Goal: Find specific page/section: Find specific page/section

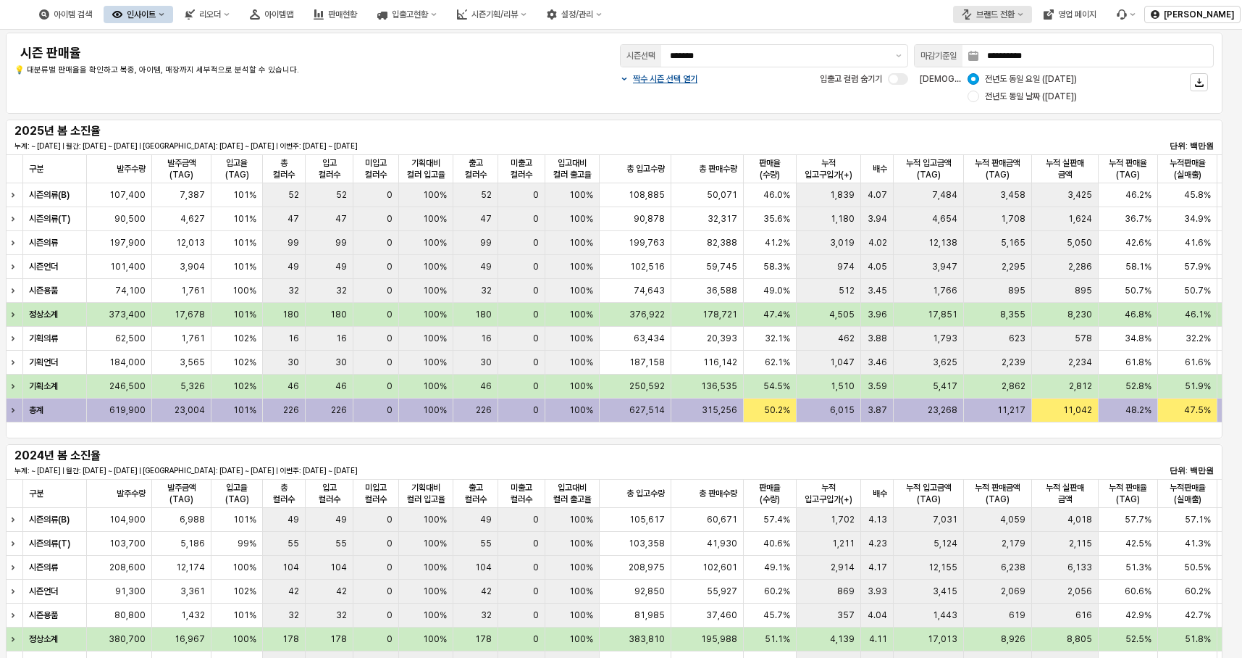
click at [1021, 8] on button "브랜드 전환" at bounding box center [992, 14] width 79 height 17
click at [997, 64] on div "에뜨와" at bounding box center [1004, 66] width 88 height 12
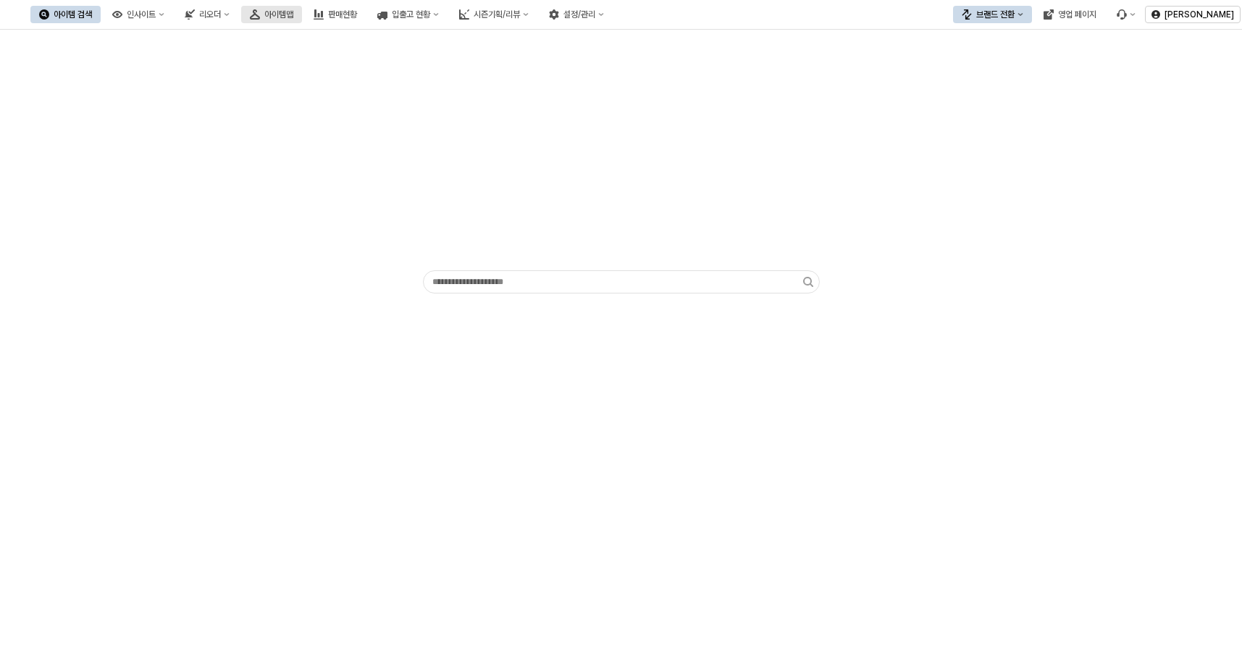
click at [260, 19] on icon "아이템맵" at bounding box center [255, 14] width 10 height 10
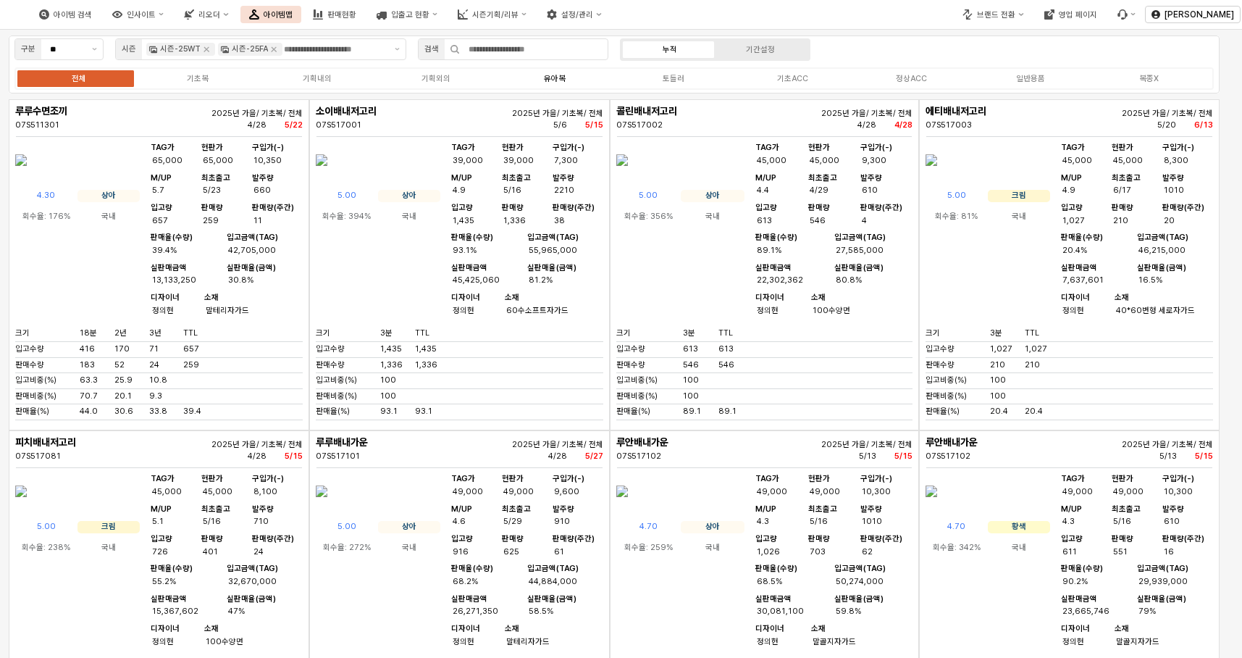
click at [556, 77] on div "유아복" at bounding box center [555, 78] width 22 height 9
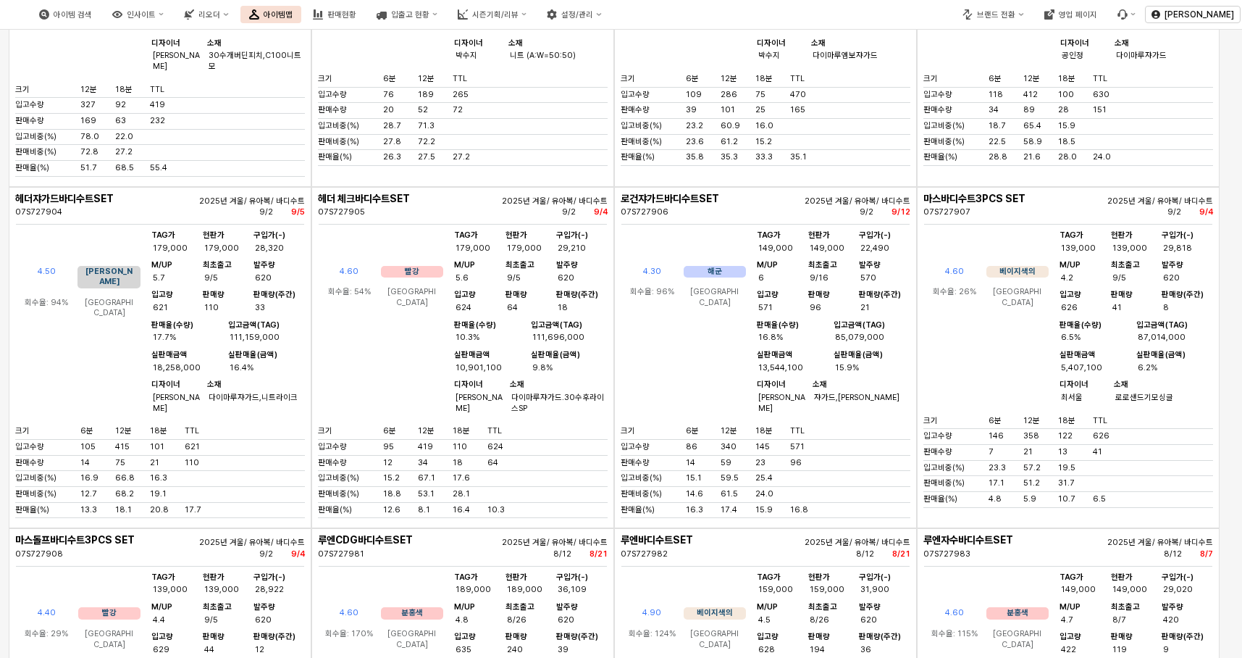
scroll to position [7425, 0]
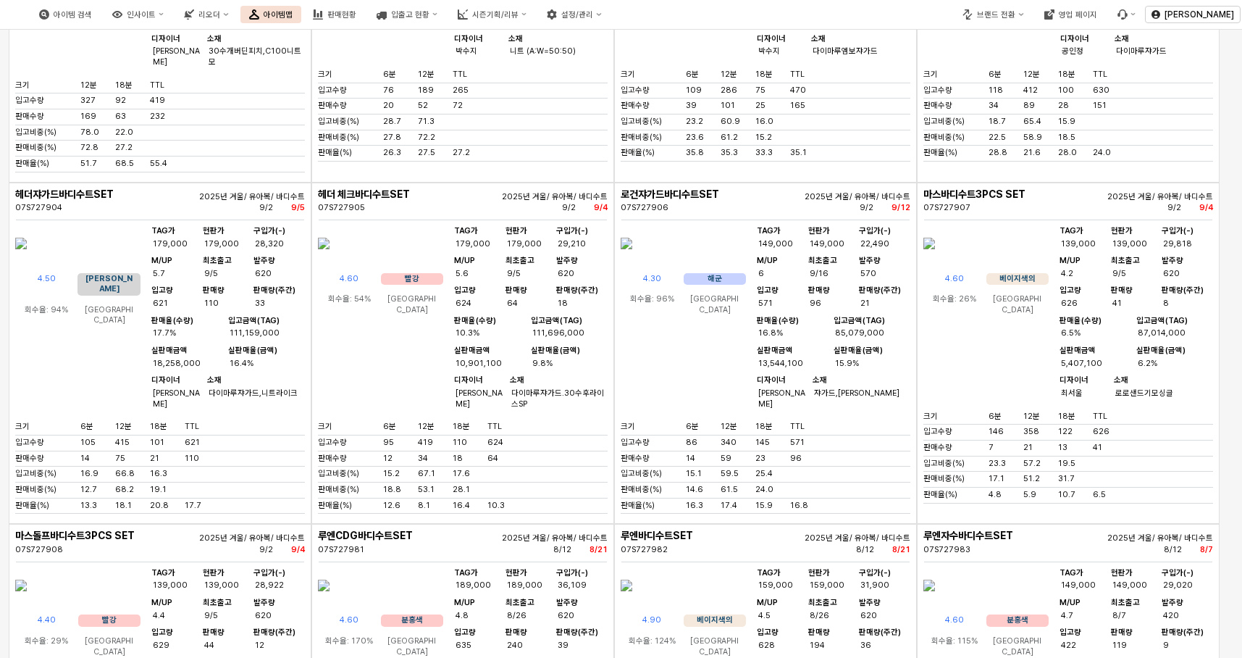
click at [632, 261] on img "앱 프레임" at bounding box center [627, 243] width 12 height 35
click at [700, 409] on div at bounding box center [621, 329] width 1242 height 658
click at [632, 261] on img "앱 프레임" at bounding box center [627, 243] width 12 height 35
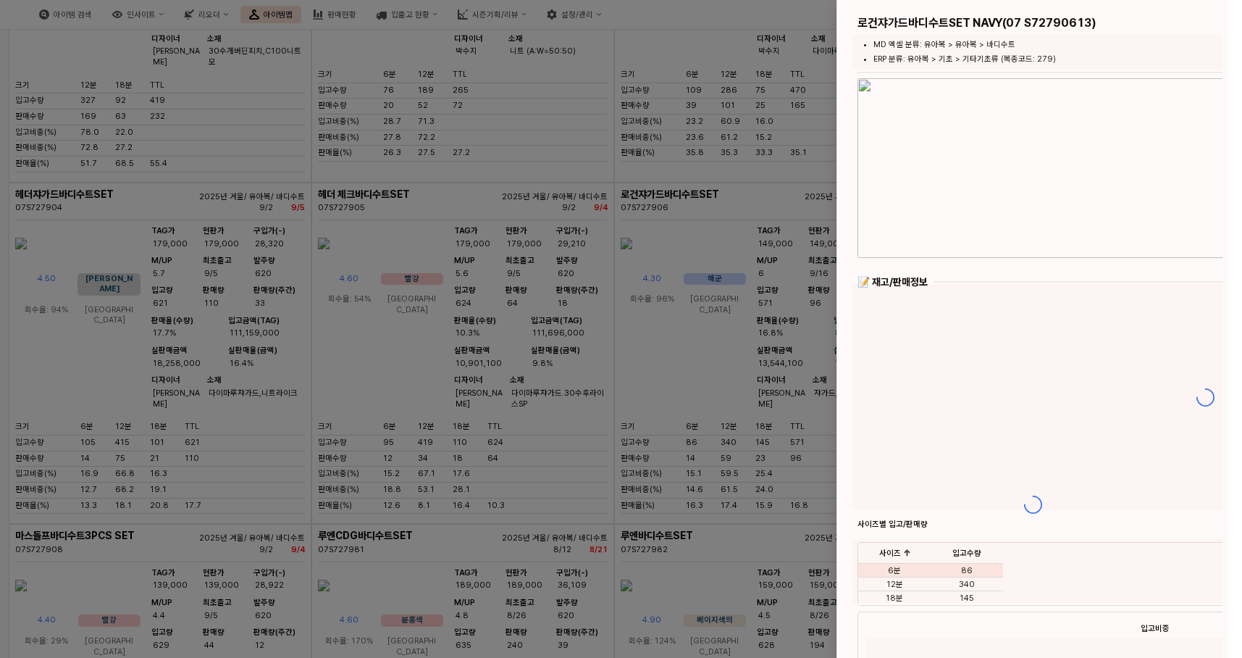
click at [700, 409] on div at bounding box center [621, 329] width 1242 height 658
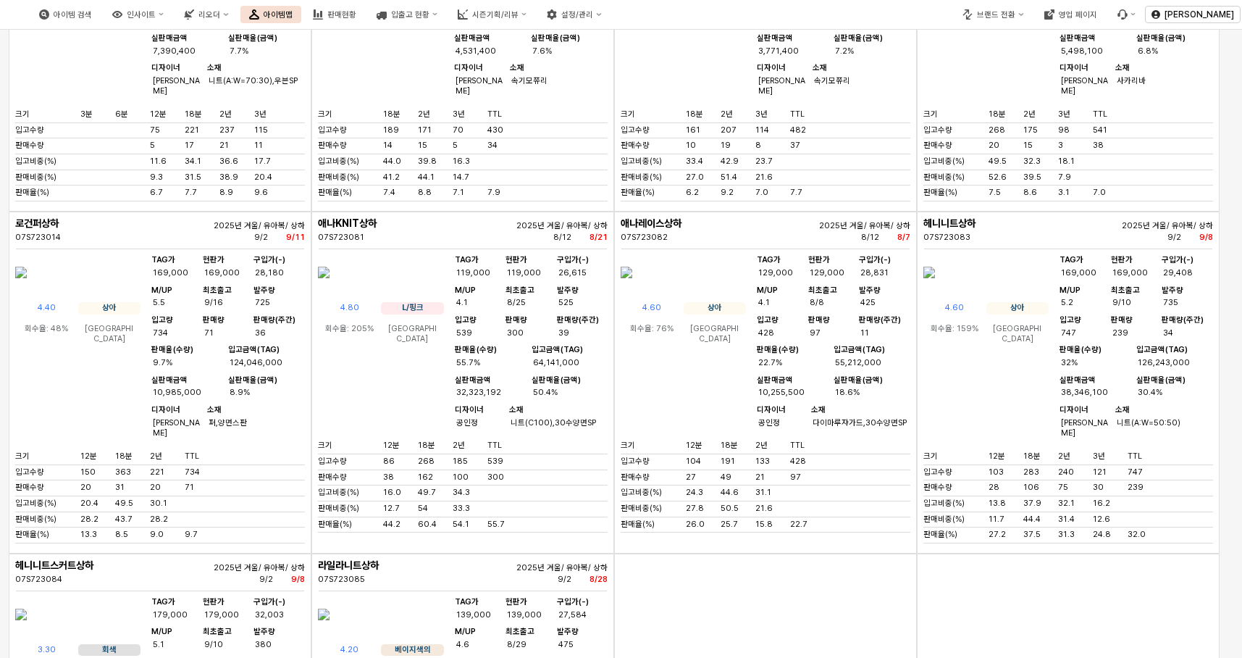
scroll to position [14917, 0]
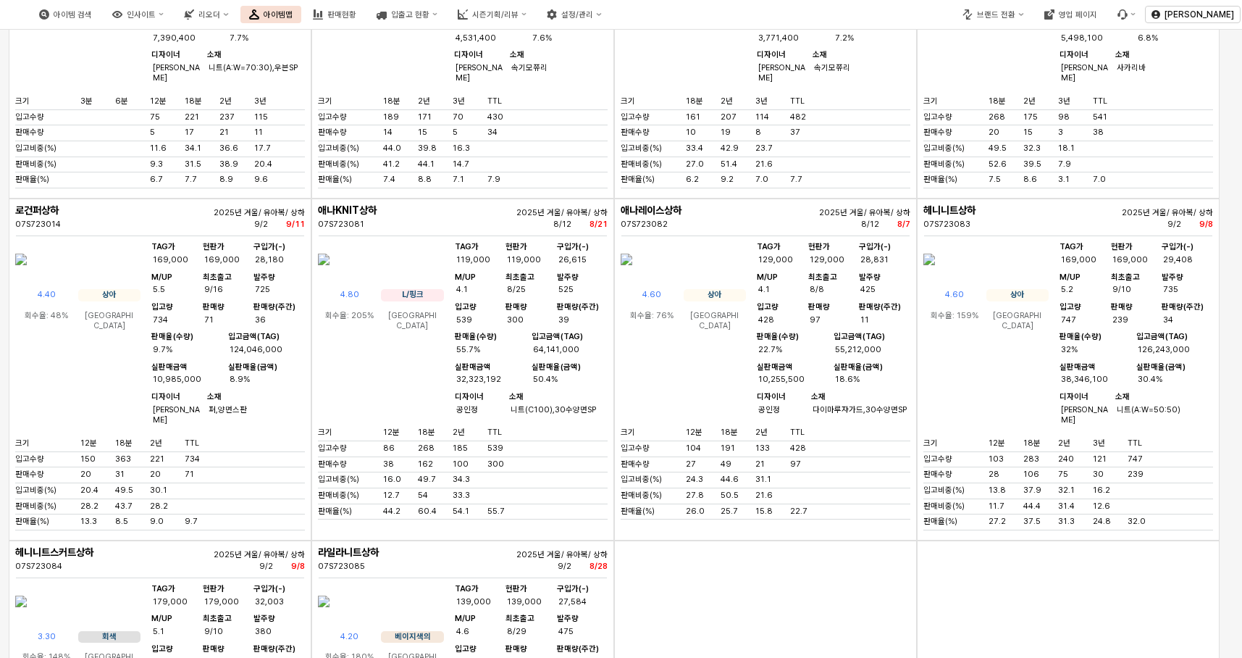
click at [935, 277] on img "앱 프레임" at bounding box center [930, 259] width 12 height 35
click at [977, 501] on div "아이템 검색 인사이트 리오더 아이템맵 판매현황 입출고 현황 시즌기획/리뷰 설정/관리 브랜드 전환 영업 페이지 장한희 구분 ** 시즌 시즌-25…" at bounding box center [621, 329] width 1242 height 658
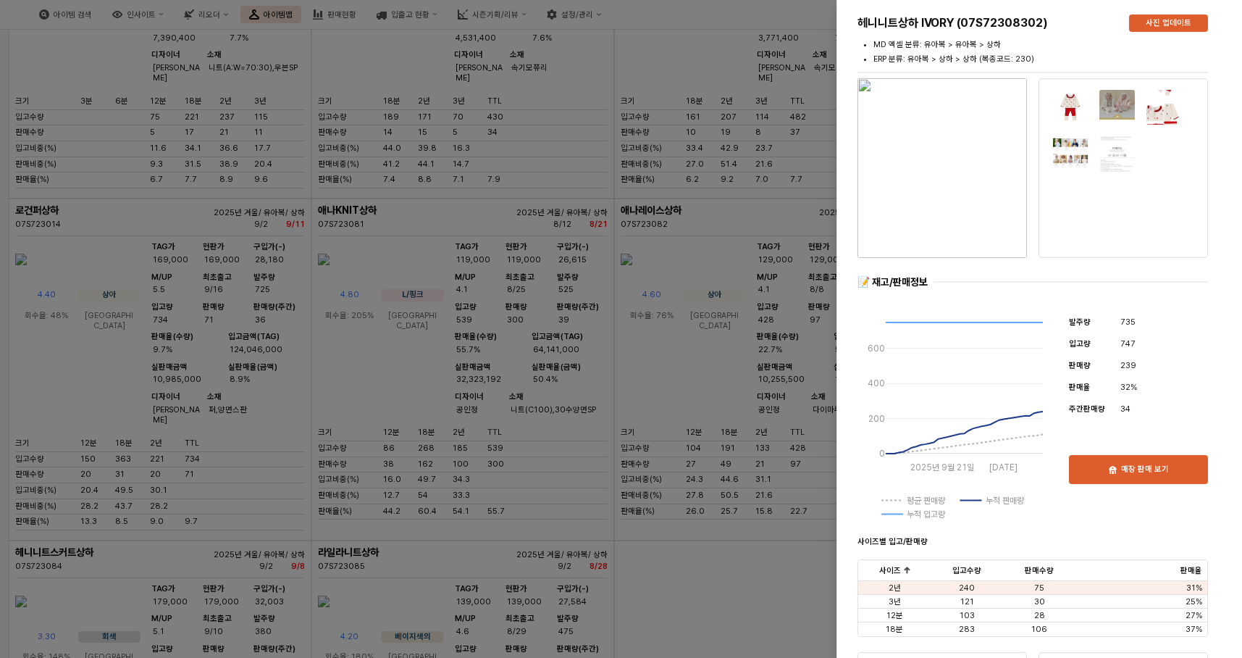
click at [955, 163] on img "button" at bounding box center [943, 168] width 170 height 180
click at [782, 223] on div at bounding box center [621, 329] width 1242 height 658
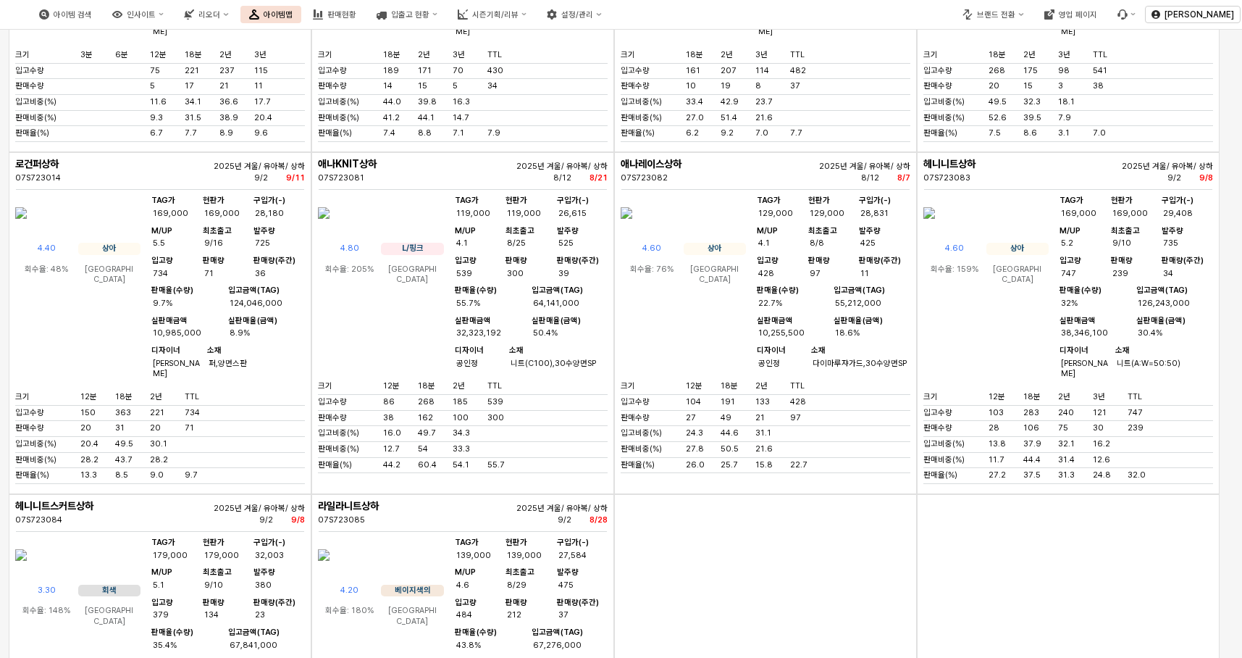
scroll to position [15008, 0]
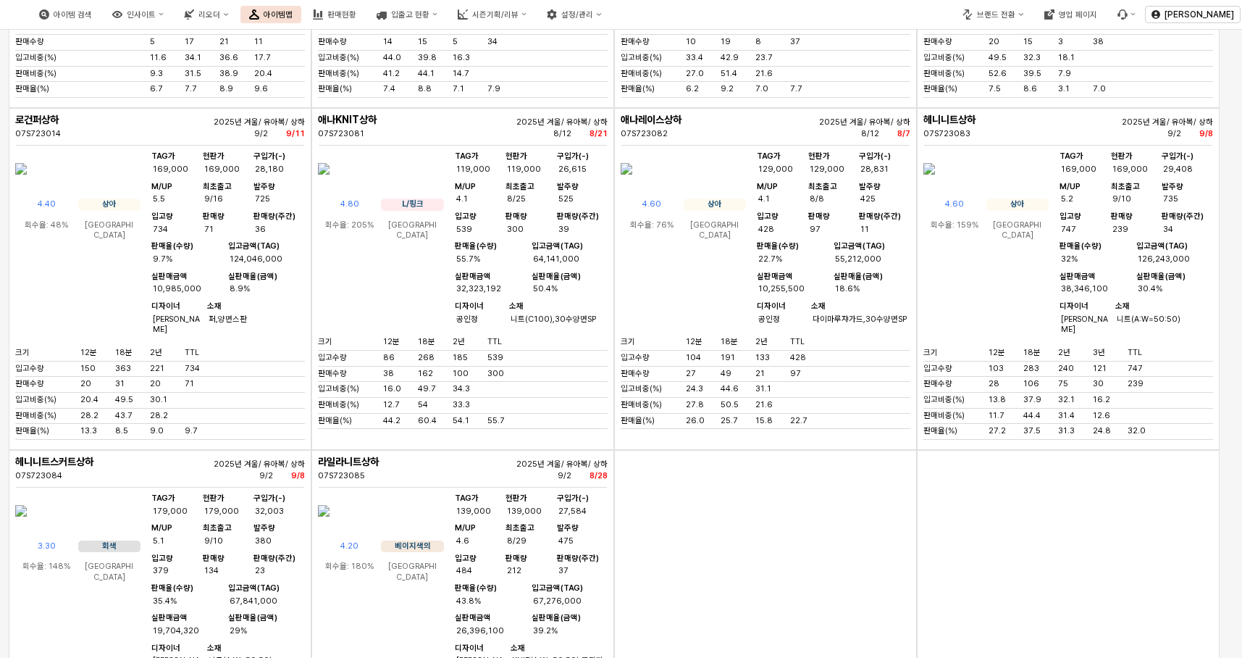
click at [935, 186] on img "앱 프레임" at bounding box center [930, 168] width 12 height 35
click at [983, 398] on div "아이템 검색 인사이트 리오더 아이템맵 판매현황 입출고 현황 시즌기획/리뷰 설정/관리 브랜드 전환 영업 페이지 장한희 구분 ** 시즌 시즌-25…" at bounding box center [621, 329] width 1242 height 658
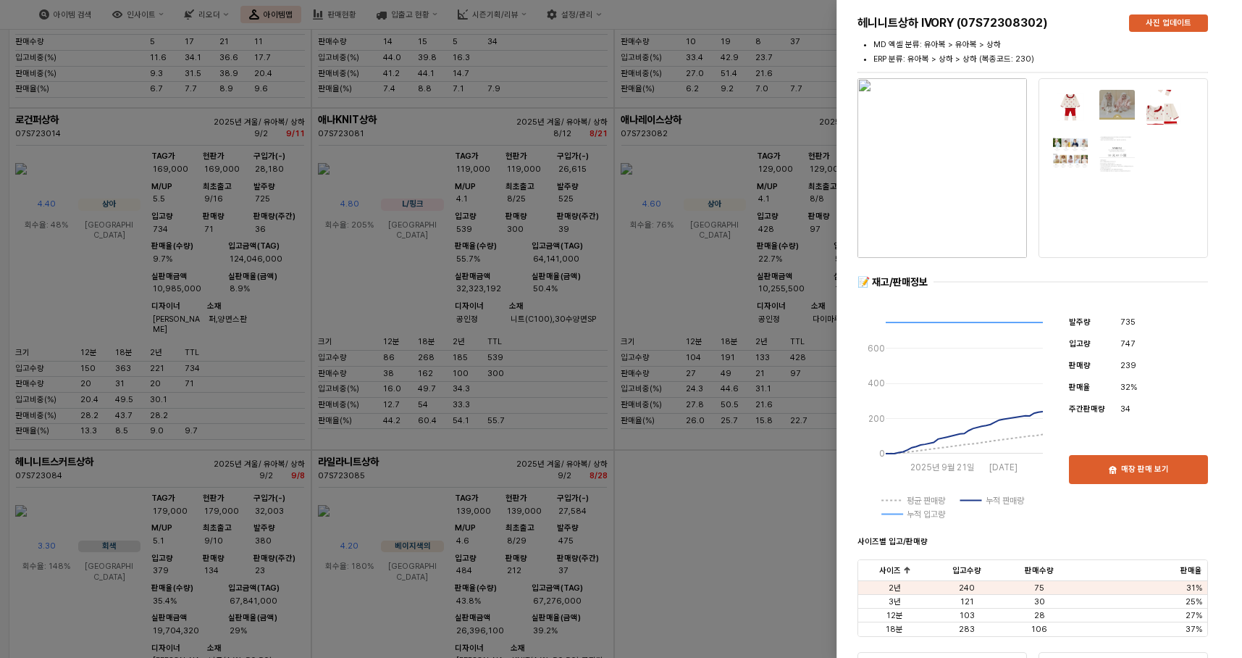
click at [954, 209] on img "button" at bounding box center [943, 168] width 170 height 180
click at [754, 179] on div at bounding box center [621, 329] width 1242 height 658
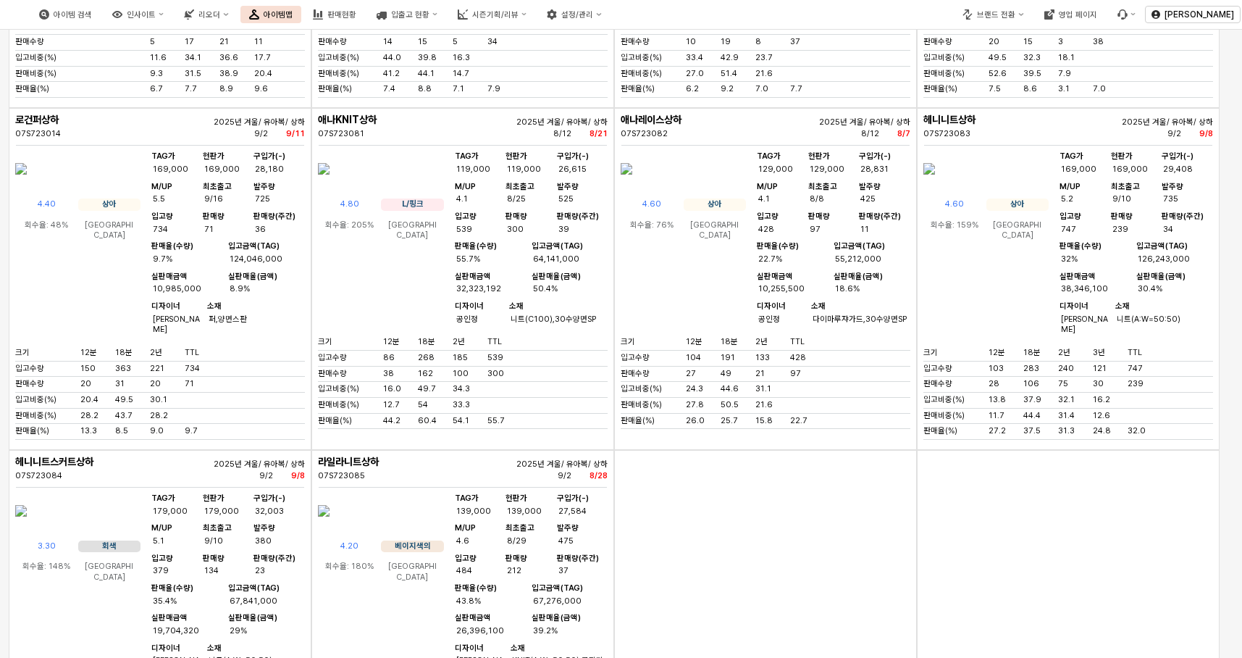
drag, startPoint x: 1007, startPoint y: 388, endPoint x: 1008, endPoint y: 381, distance: 7.3
click at [935, 186] on img "앱 프레임" at bounding box center [930, 168] width 12 height 35
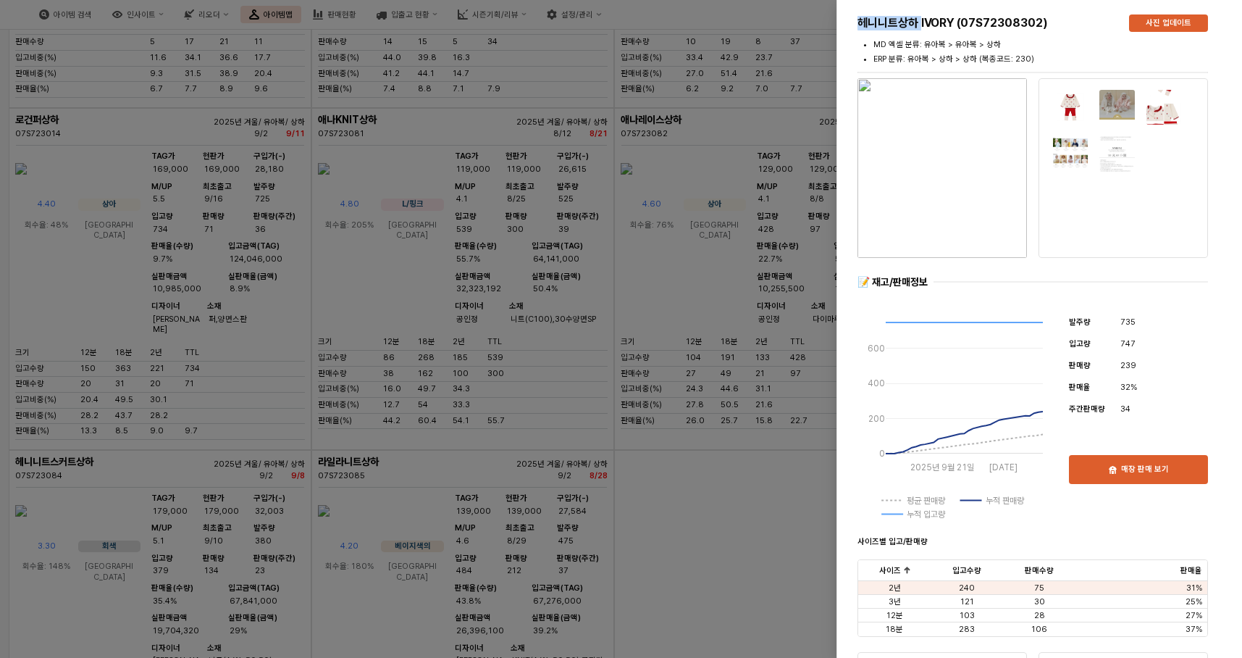
drag, startPoint x: 1008, startPoint y: 381, endPoint x: 950, endPoint y: 200, distance: 189.9
click at [950, 200] on img "button" at bounding box center [943, 168] width 170 height 180
click at [743, 298] on div at bounding box center [621, 329] width 1242 height 658
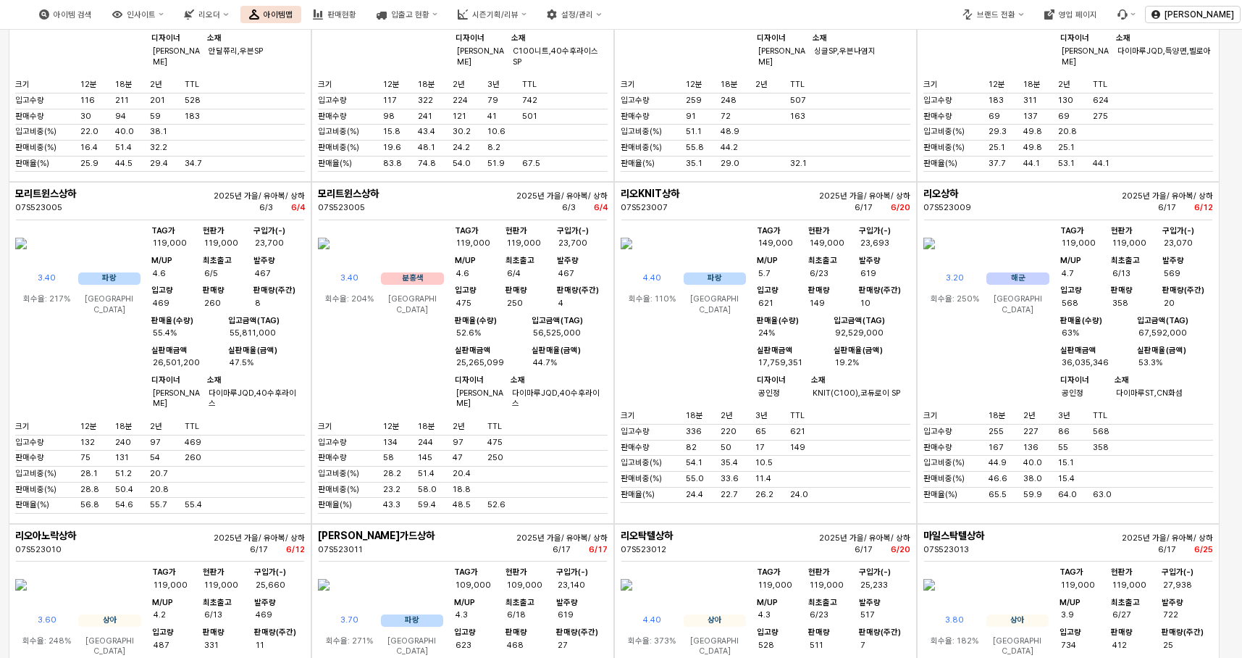
scroll to position [12563, 0]
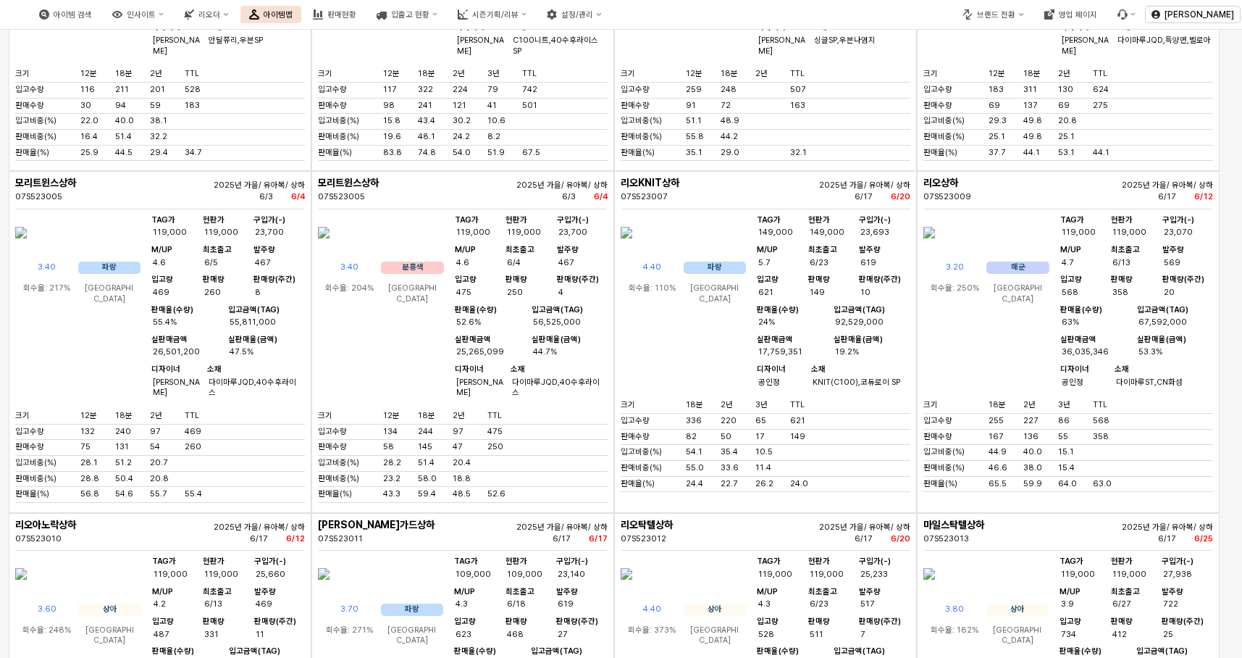
click at [935, 250] on img "앱 프레임" at bounding box center [930, 232] width 12 height 35
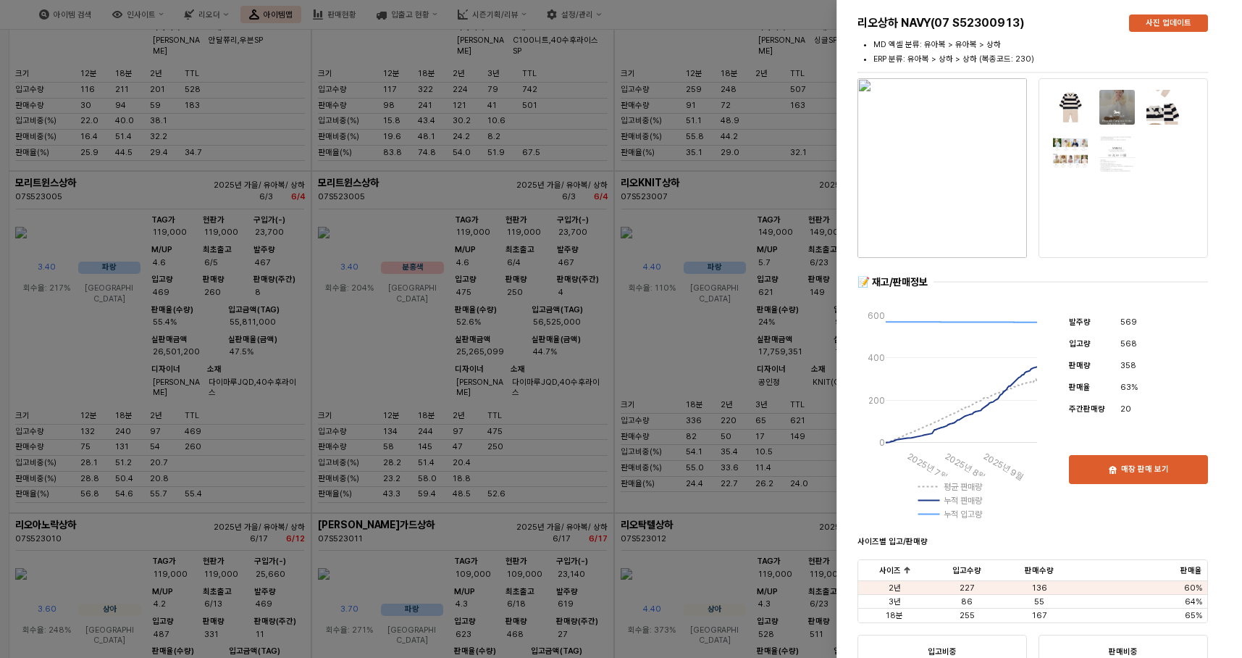
click at [976, 154] on img "button" at bounding box center [943, 168] width 170 height 180
click at [819, 212] on div at bounding box center [621, 329] width 1242 height 658
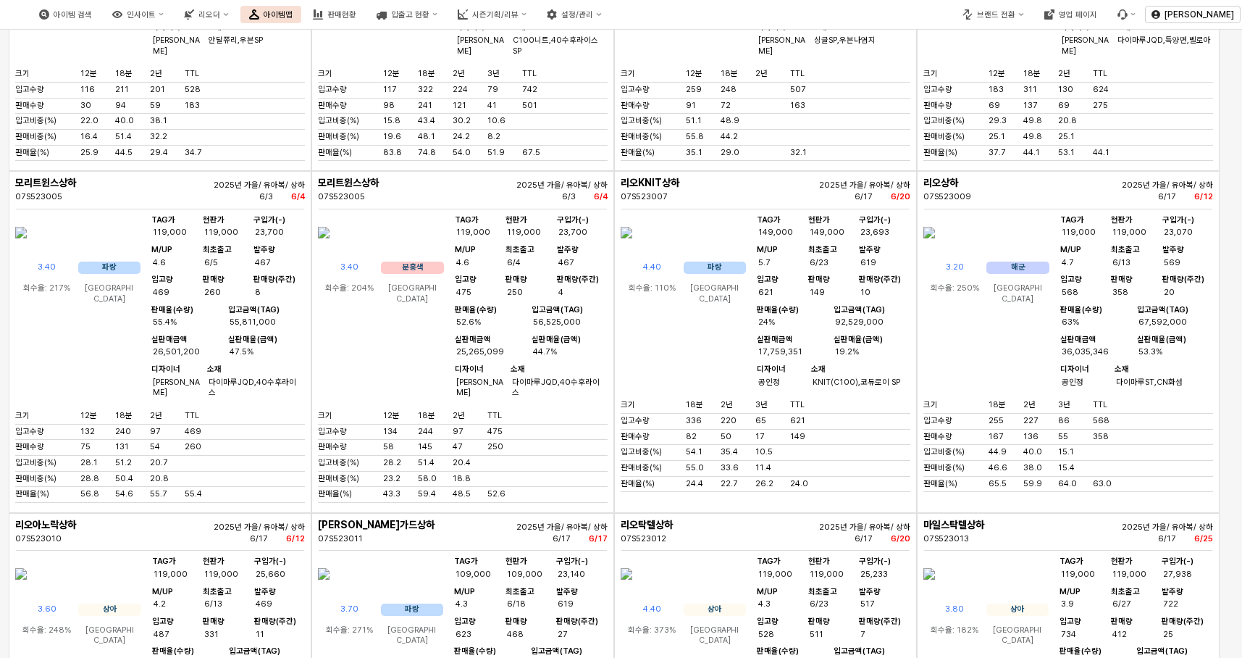
drag, startPoint x: 972, startPoint y: 384, endPoint x: 958, endPoint y: 389, distance: 15.4
click at [958, 389] on div "리오상하 07S523009 2025년 가을/ 유아복/ 상하 6/17 [DATE] 3.20 해군 회수율: 250% [DEMOGRAPHIC_DAT…" at bounding box center [1068, 342] width 303 height 342
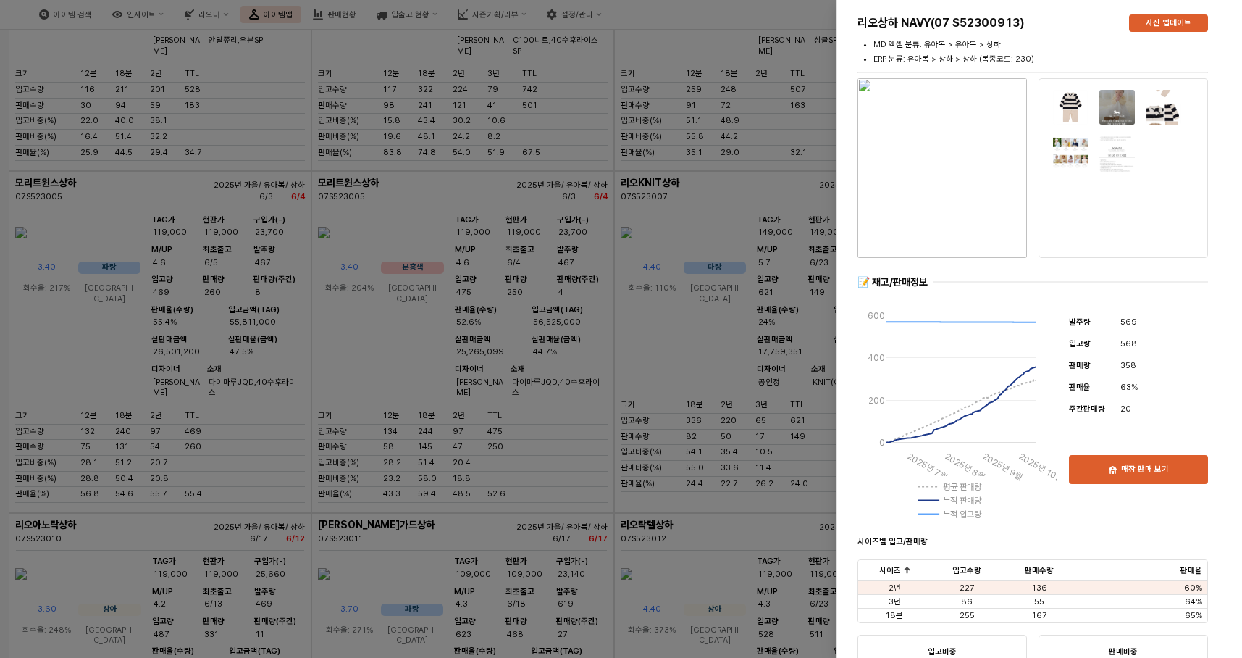
click at [774, 246] on div at bounding box center [621, 329] width 1242 height 658
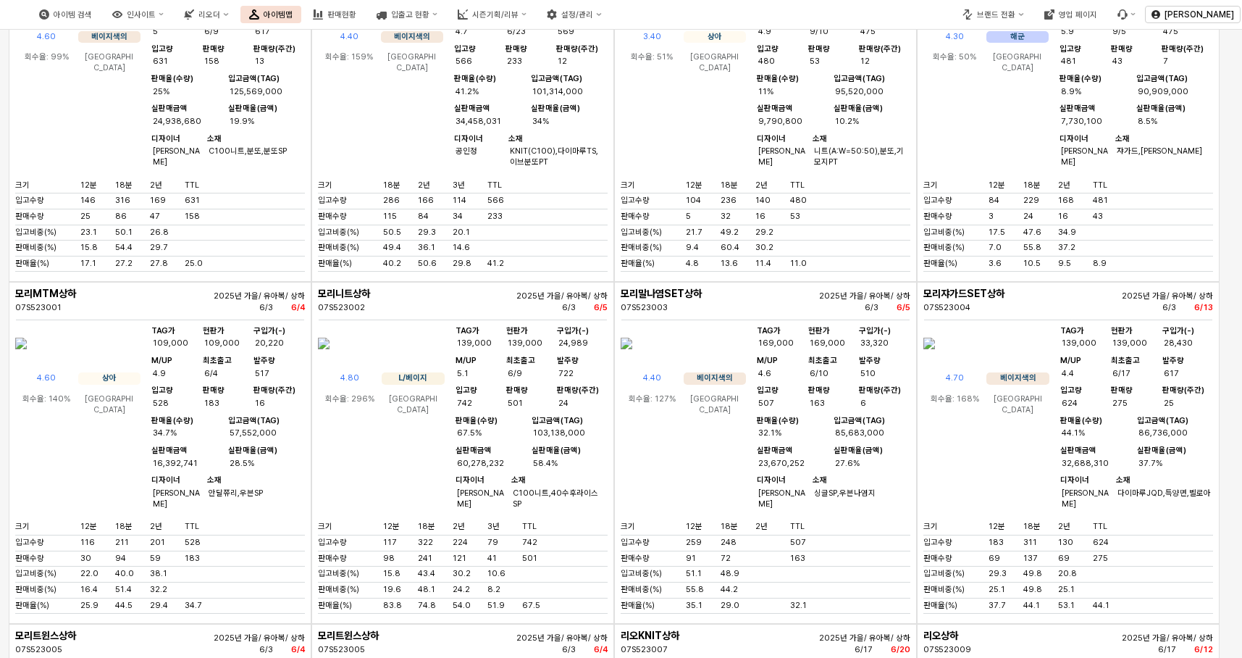
scroll to position [12291, 0]
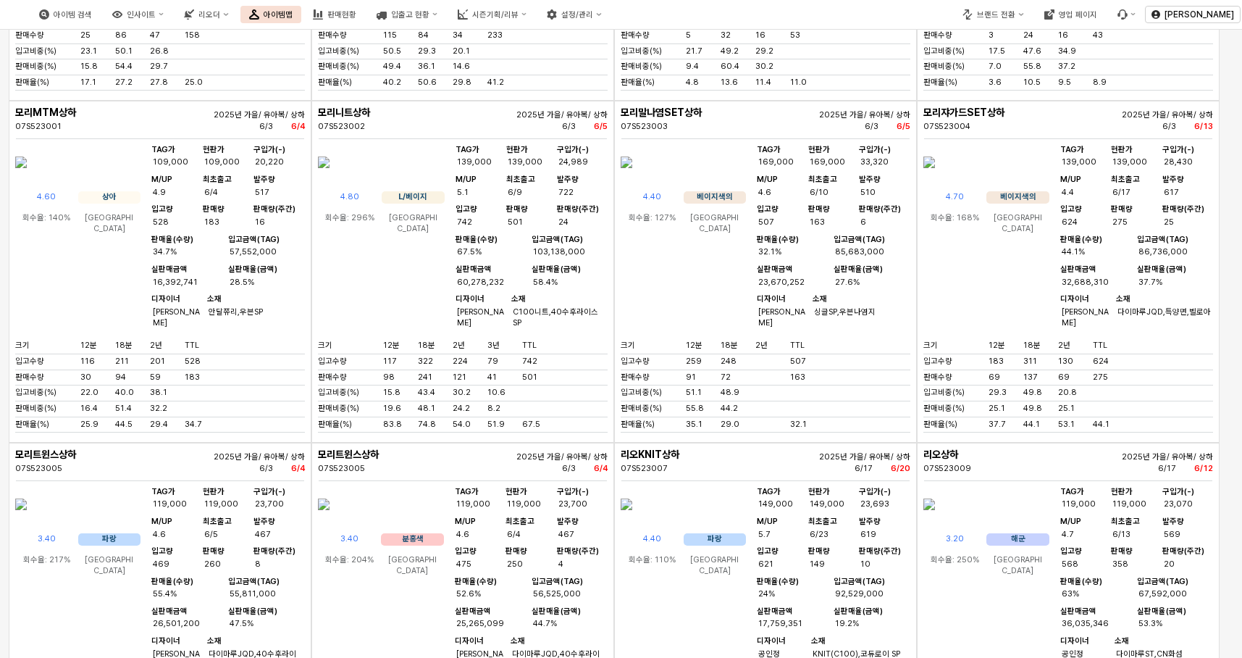
click at [330, 180] on img "앱 프레임" at bounding box center [324, 162] width 12 height 35
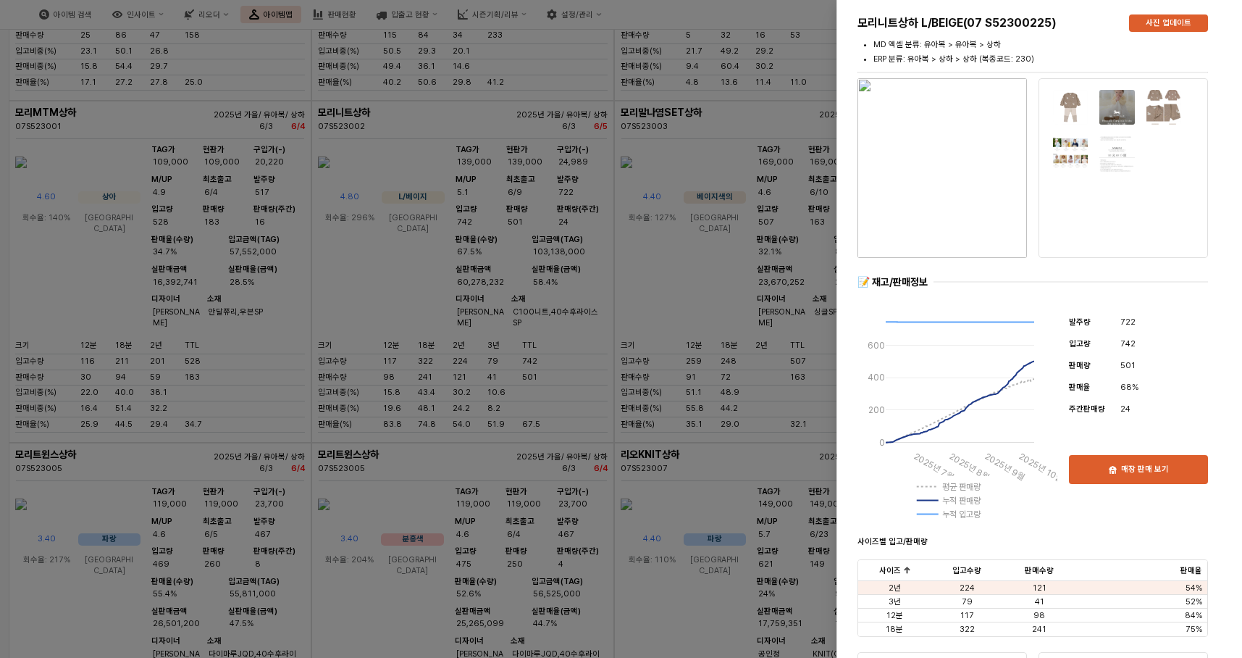
click at [693, 419] on div at bounding box center [621, 329] width 1242 height 658
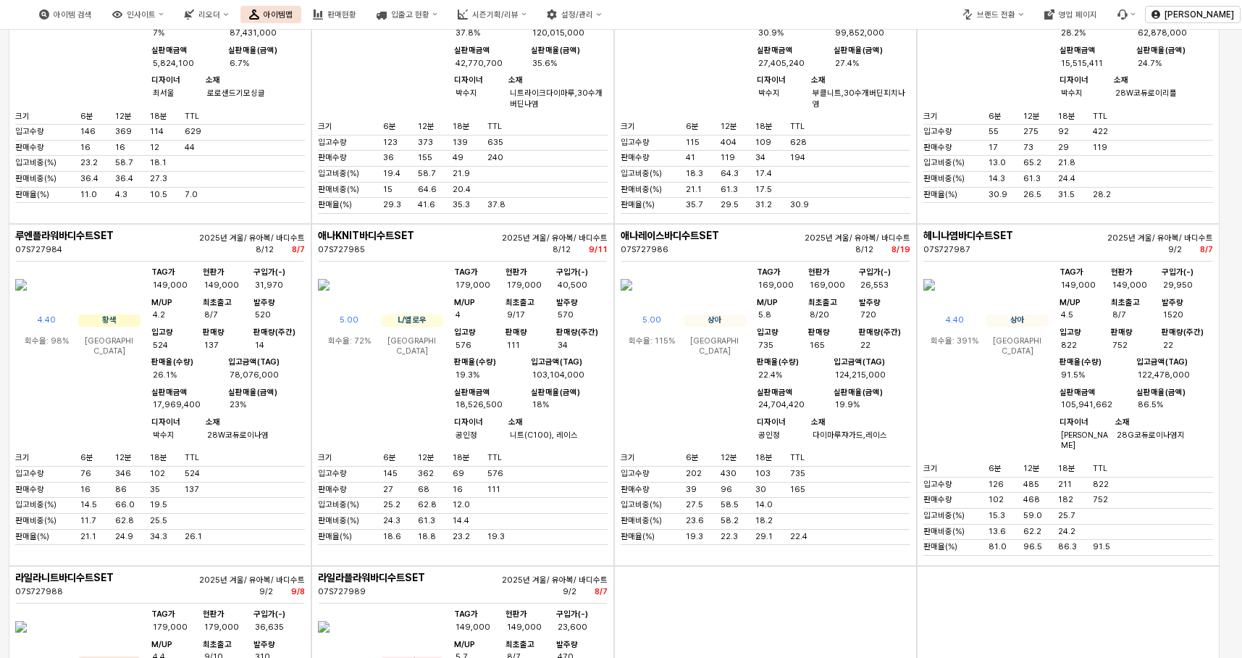
scroll to position [8216, 0]
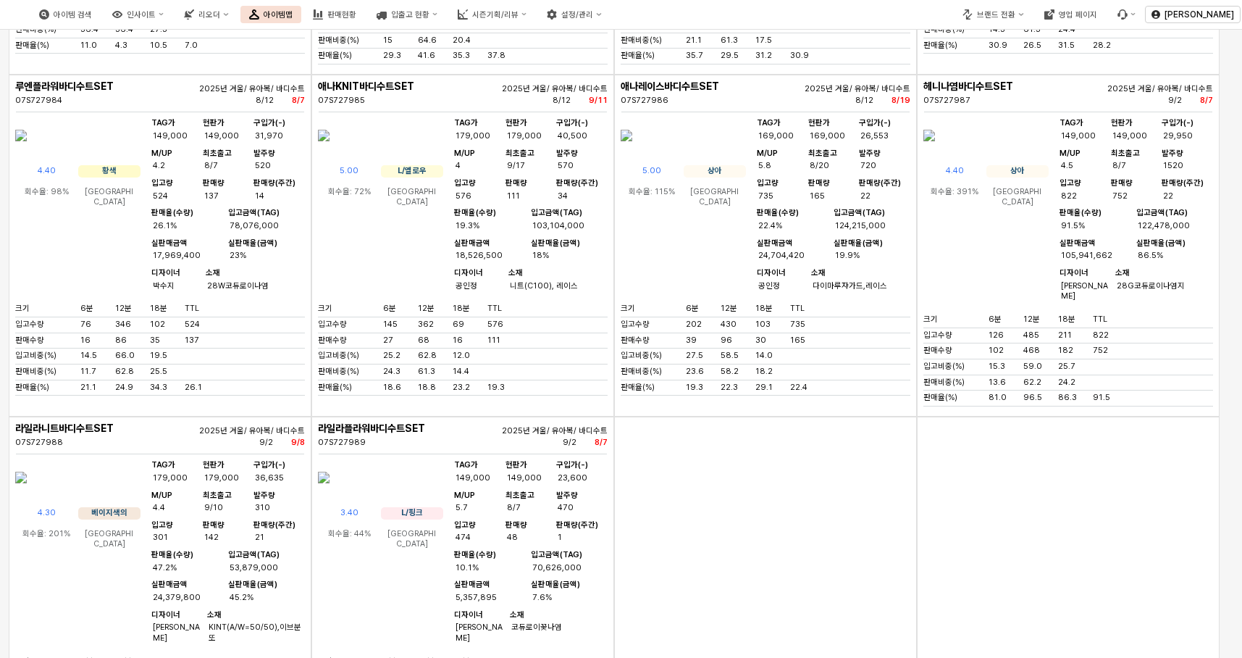
click at [935, 153] on img "앱 프레임" at bounding box center [930, 135] width 12 height 35
click at [984, 296] on div "아이템 검색 인사이트 리오더 아이템맵 판매현황 입출고 현황 시즌기획/리뷰 설정/관리 브랜드 전환 영업 페이지 장한희 구분 ** 시즌 시즌-25…" at bounding box center [621, 329] width 1242 height 658
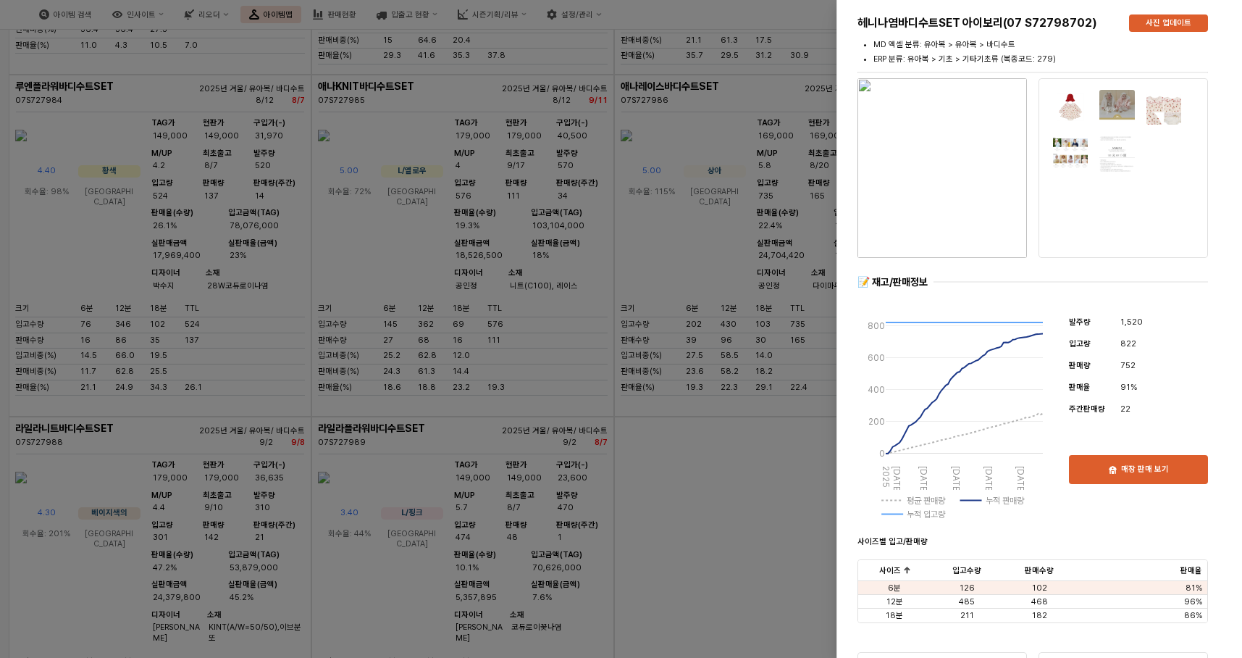
click at [938, 167] on img "button" at bounding box center [943, 168] width 170 height 180
click at [761, 259] on div at bounding box center [621, 329] width 1242 height 658
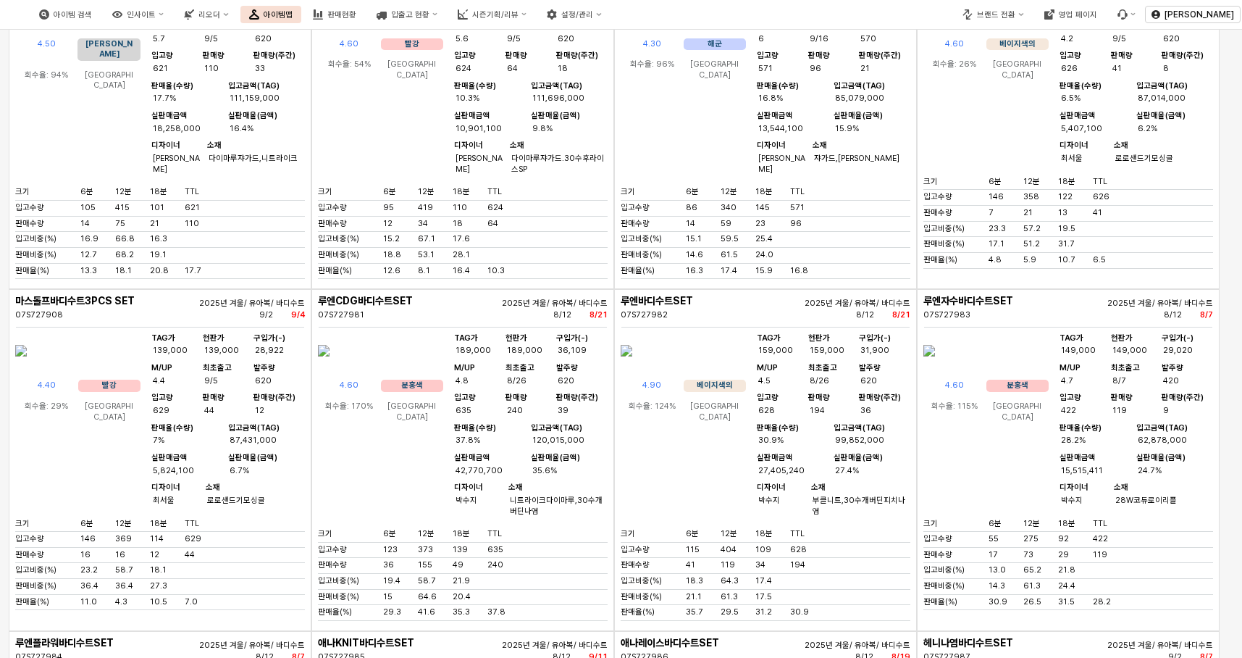
scroll to position [7854, 0]
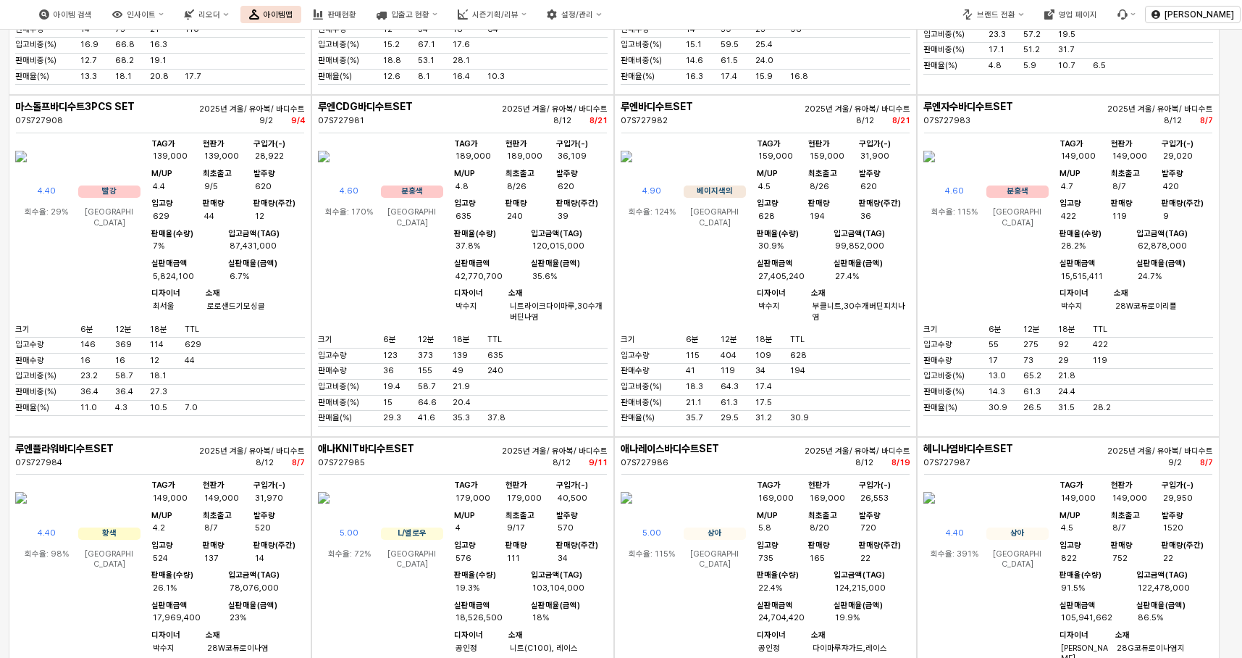
click at [935, 515] on img "앱 프레임" at bounding box center [930, 497] width 12 height 35
click at [977, 639] on div "헤니나염바디수트SET 아이보리(07 S72798702) 사진 업데이트 MD 엑셀 분류: 유아복 > 유아복 > 바디수트 ERP 분류: 유아복 >…" at bounding box center [1040, 329] width 406 height 658
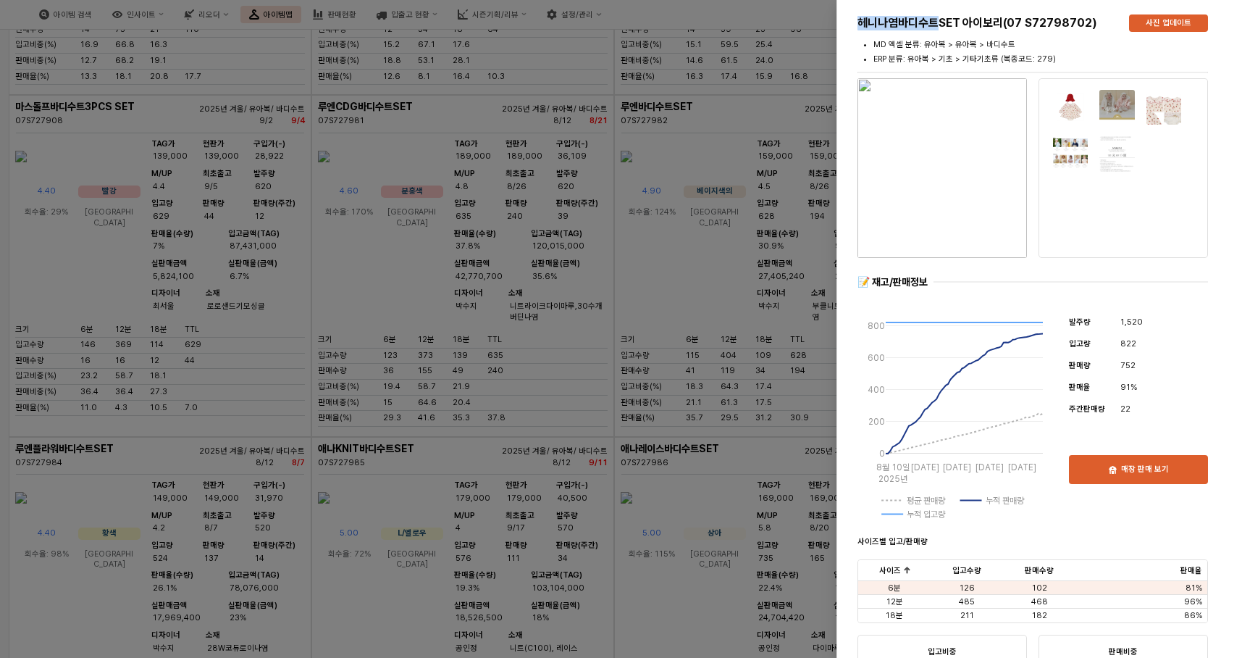
click at [928, 156] on img "button" at bounding box center [943, 168] width 170 height 180
click at [675, 212] on div at bounding box center [621, 329] width 1242 height 658
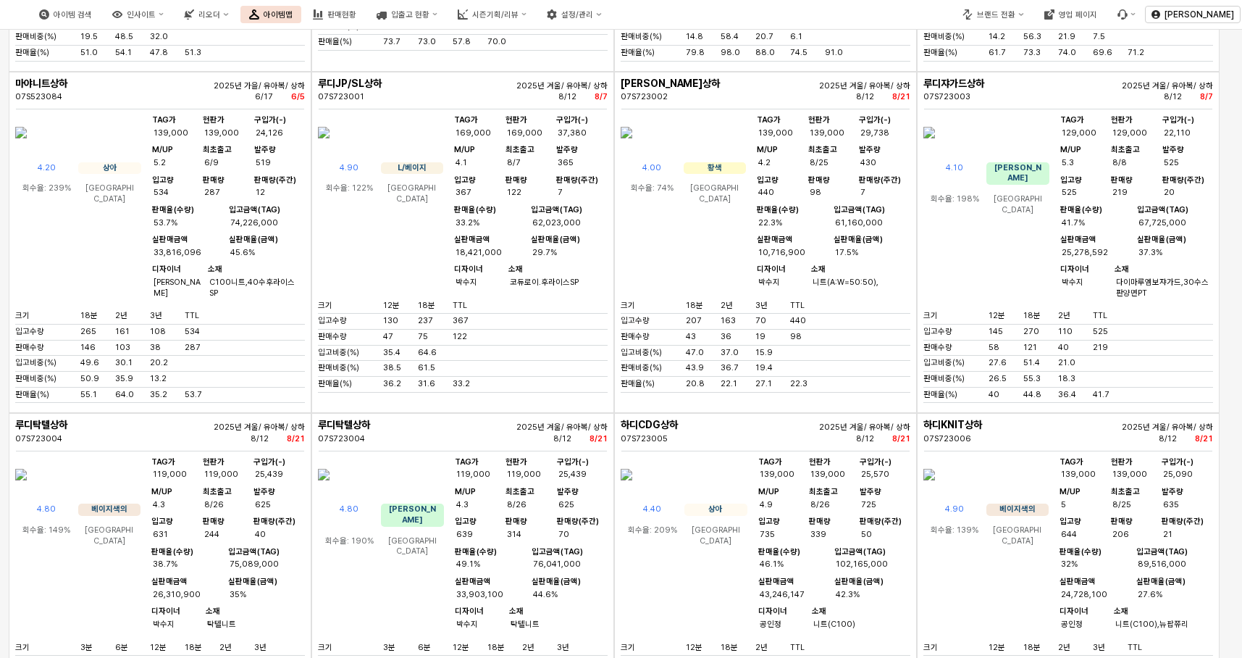
scroll to position [13510, 0]
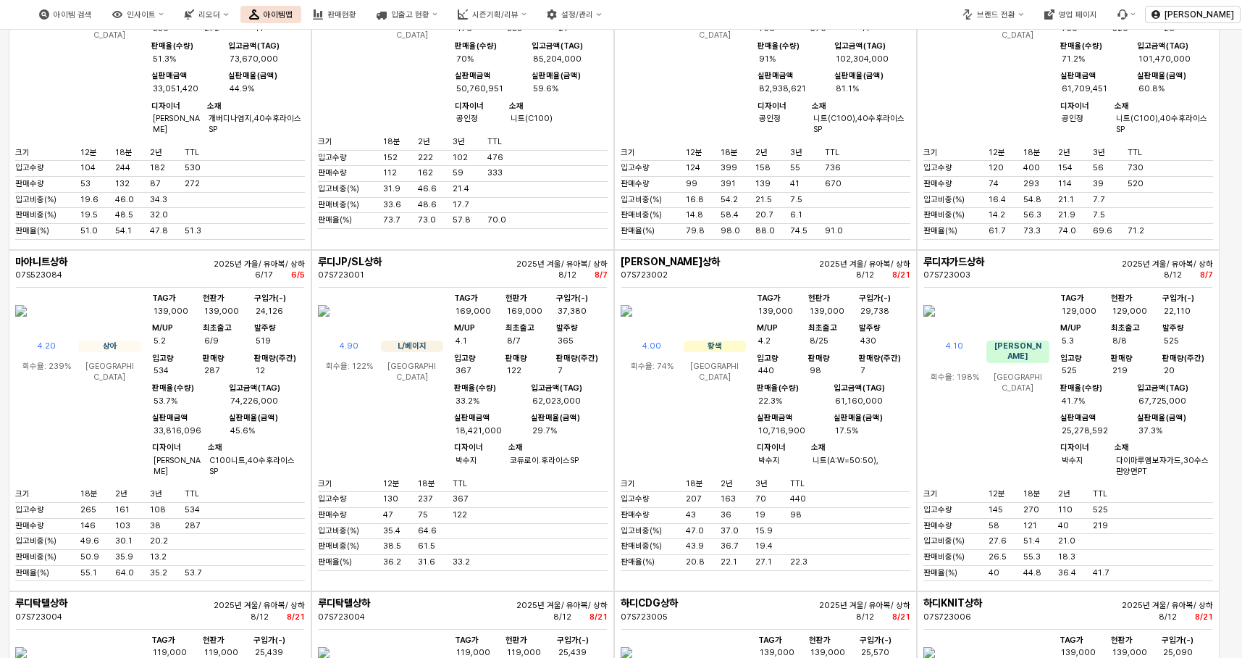
click at [27, 328] on img "앱 프레임" at bounding box center [21, 310] width 12 height 35
click at [76, 489] on div "아이템 검색 인사이트 리오더 아이템맵 판매현황 입출고 현황 시즌기획/리뷰 설정/관리 브랜드 전환 영업 페이지 장한희 구분 ** 시즌 시즌-25…" at bounding box center [621, 329] width 1242 height 658
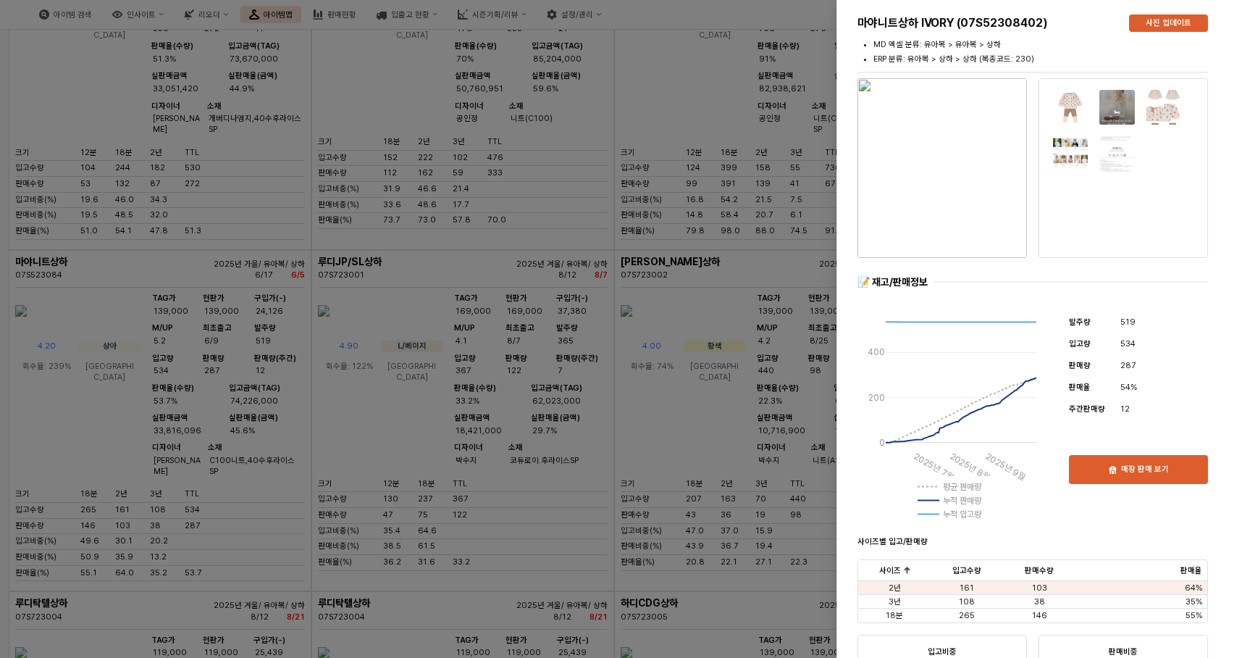
click at [963, 211] on img "button" at bounding box center [943, 168] width 170 height 180
